Goal: Information Seeking & Learning: Learn about a topic

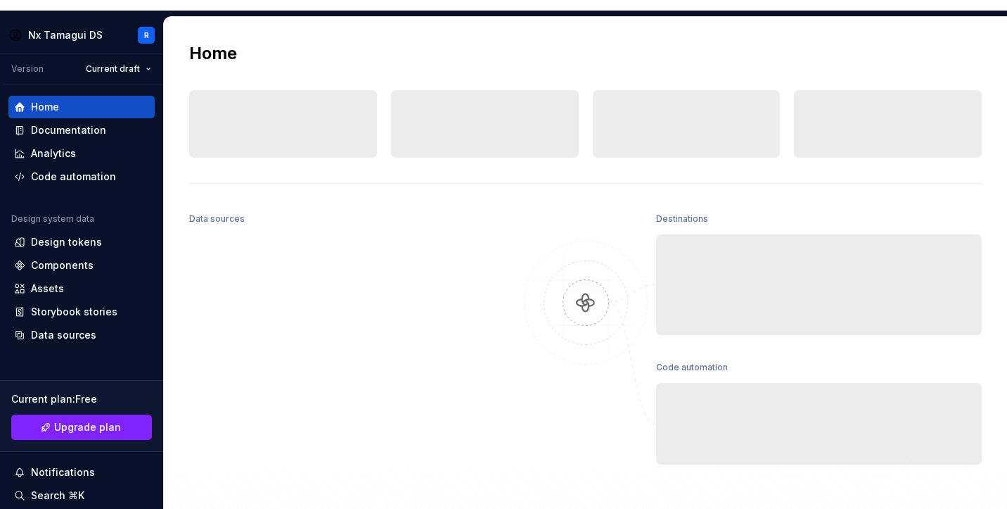
scroll to position [11, 0]
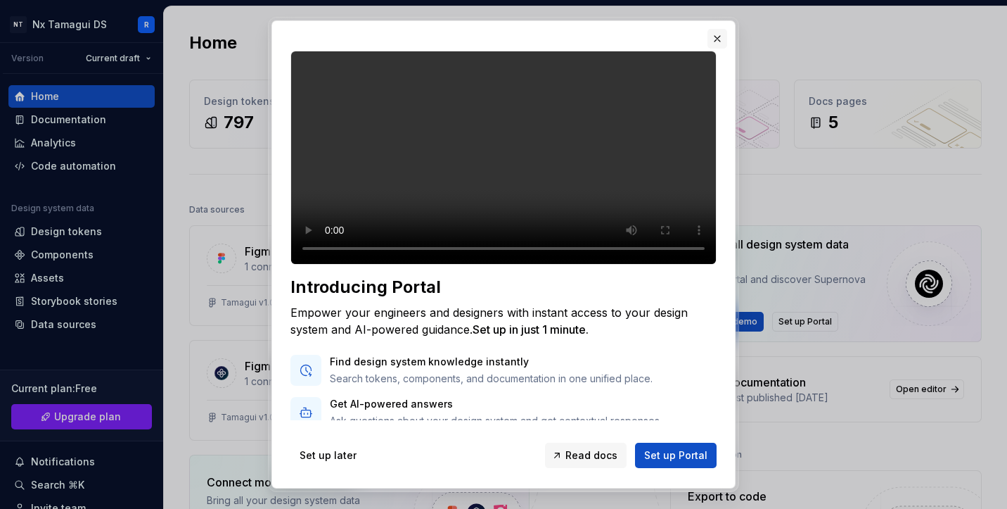
click at [715, 36] on button "button" at bounding box center [718, 39] width 20 height 20
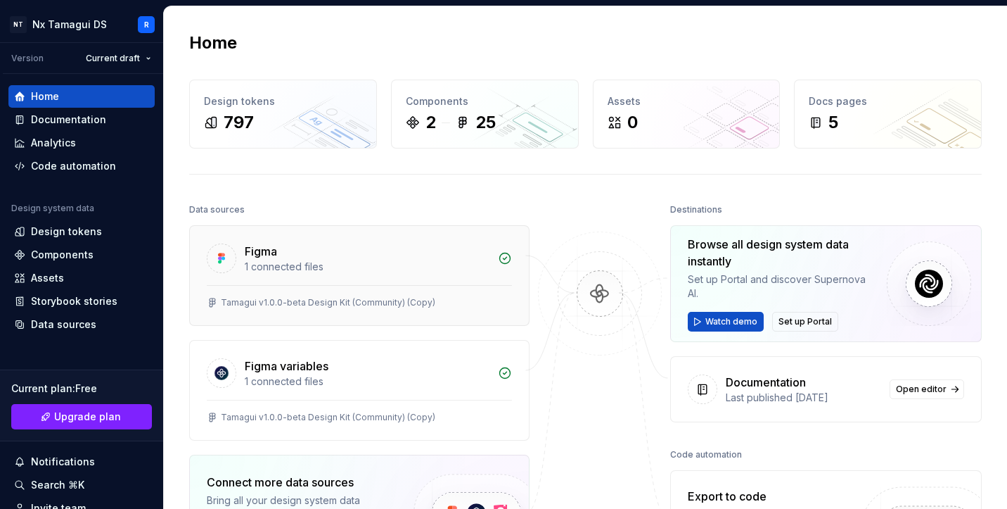
click at [284, 256] on div "Figma" at bounding box center [367, 251] width 245 height 17
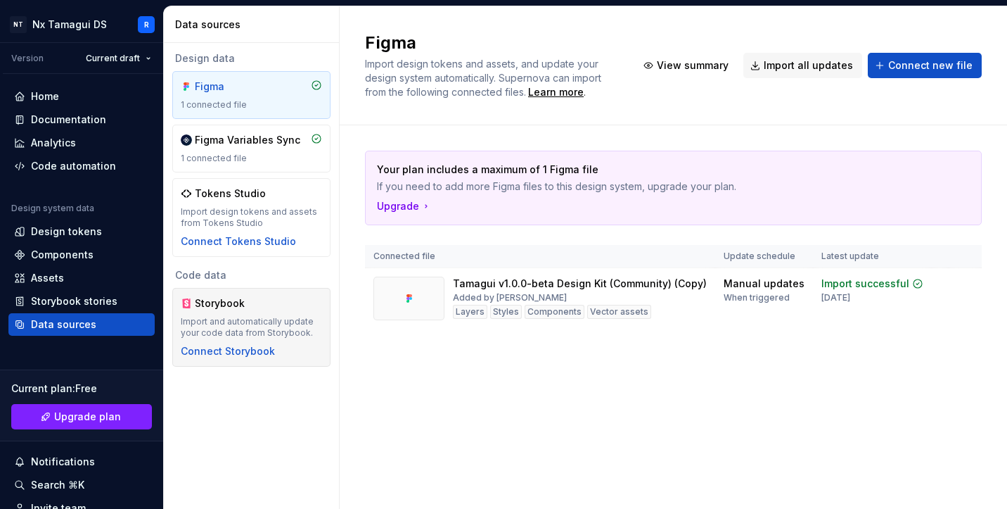
click at [241, 337] on div "Import and automatically update your code data from Storybook." at bounding box center [251, 327] width 141 height 23
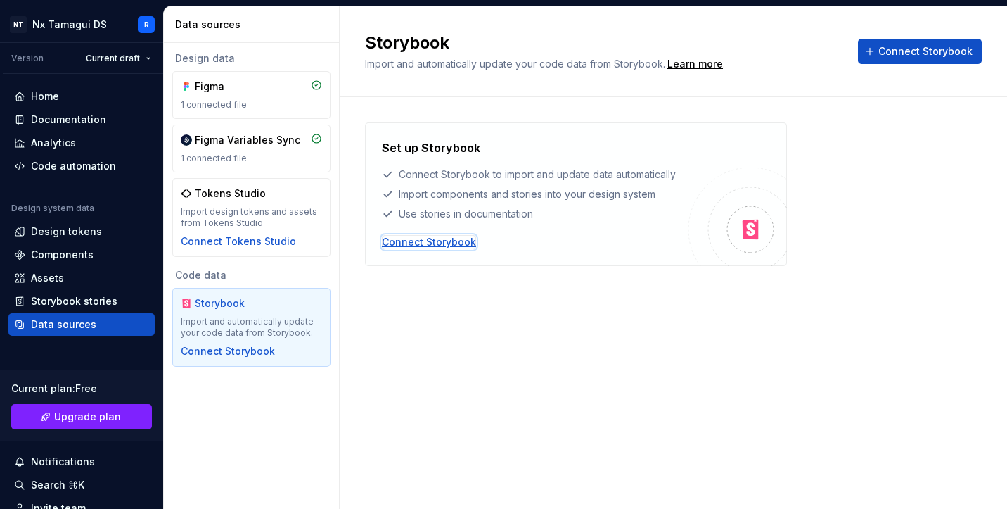
click at [442, 243] on div "Connect Storybook" at bounding box center [429, 242] width 94 height 14
click at [95, 248] on div "Components" at bounding box center [81, 255] width 135 height 14
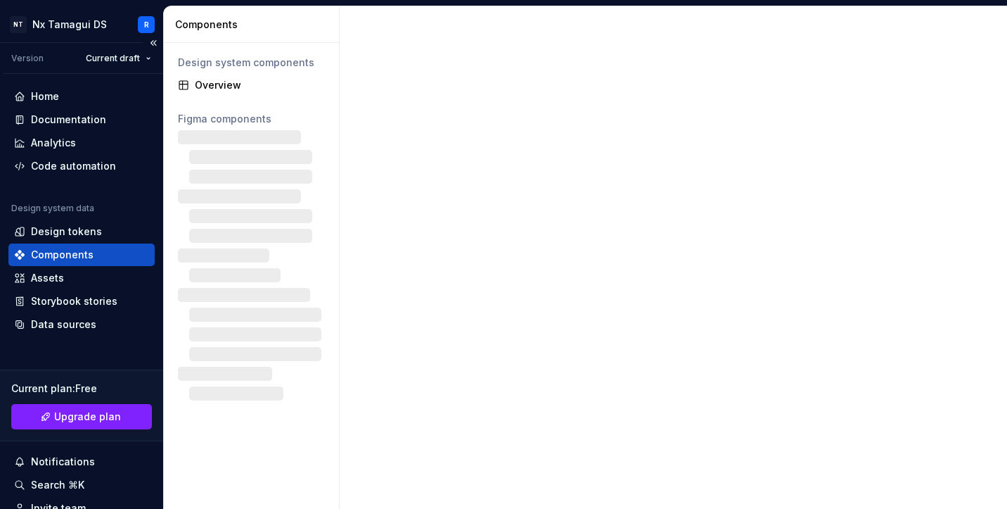
click at [87, 257] on div "Components" at bounding box center [62, 255] width 63 height 14
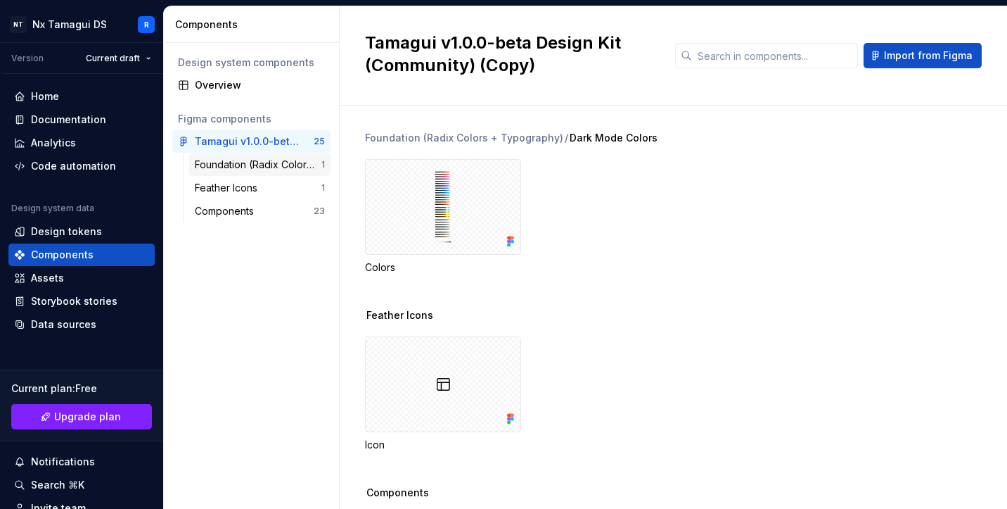
click at [277, 164] on div "Foundation (Radix Colors + Typography)" at bounding box center [258, 165] width 127 height 14
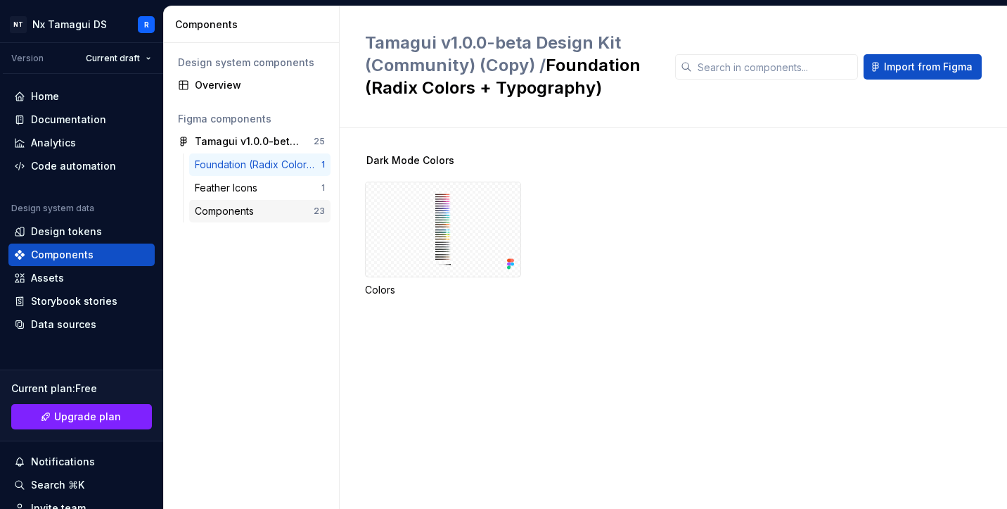
click at [246, 207] on div "Components" at bounding box center [227, 211] width 65 height 14
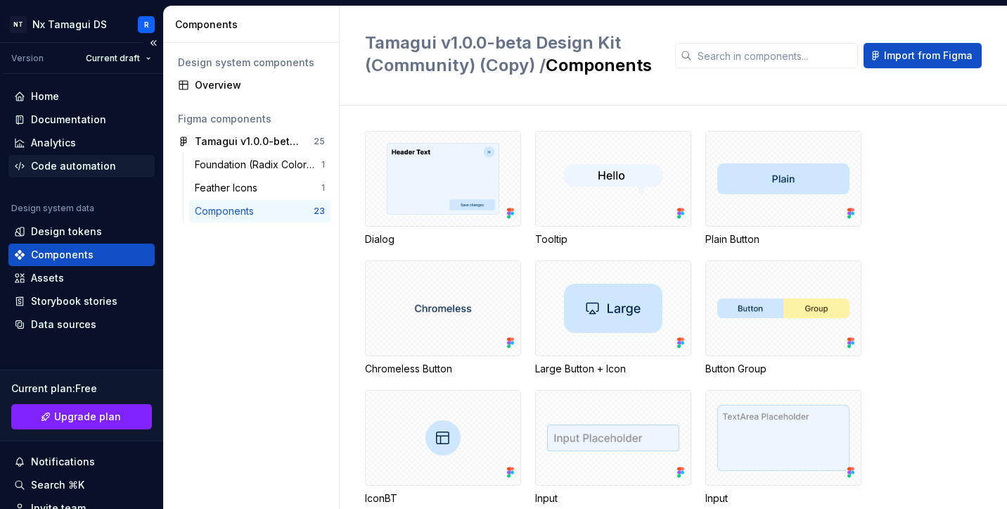
click at [95, 169] on div "Code automation" at bounding box center [73, 166] width 85 height 14
